Goal: Check status

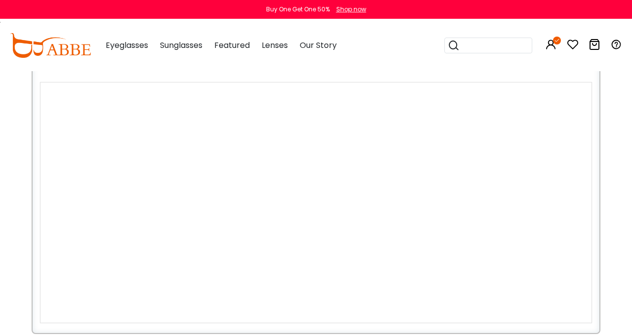
scroll to position [80, 0]
click at [415, 91] on div at bounding box center [315, 96] width 551 height 27
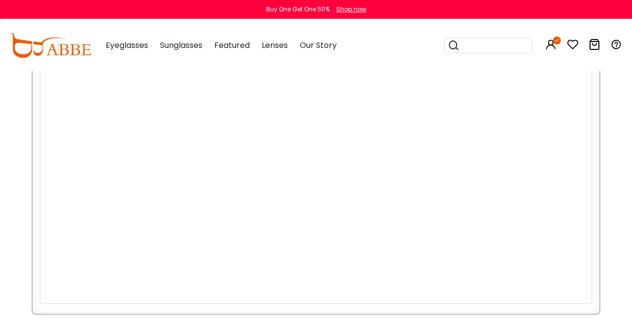
scroll to position [101, 0]
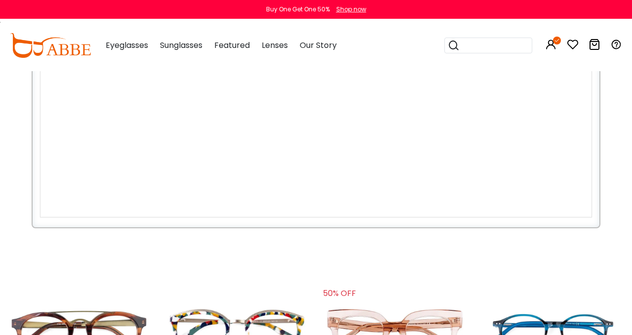
scroll to position [161, 0]
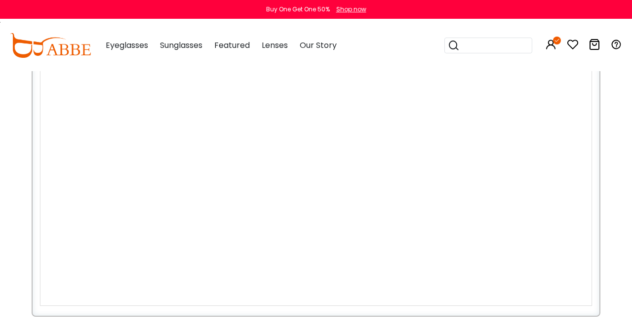
scroll to position [101, 0]
